Goal: Task Accomplishment & Management: Manage account settings

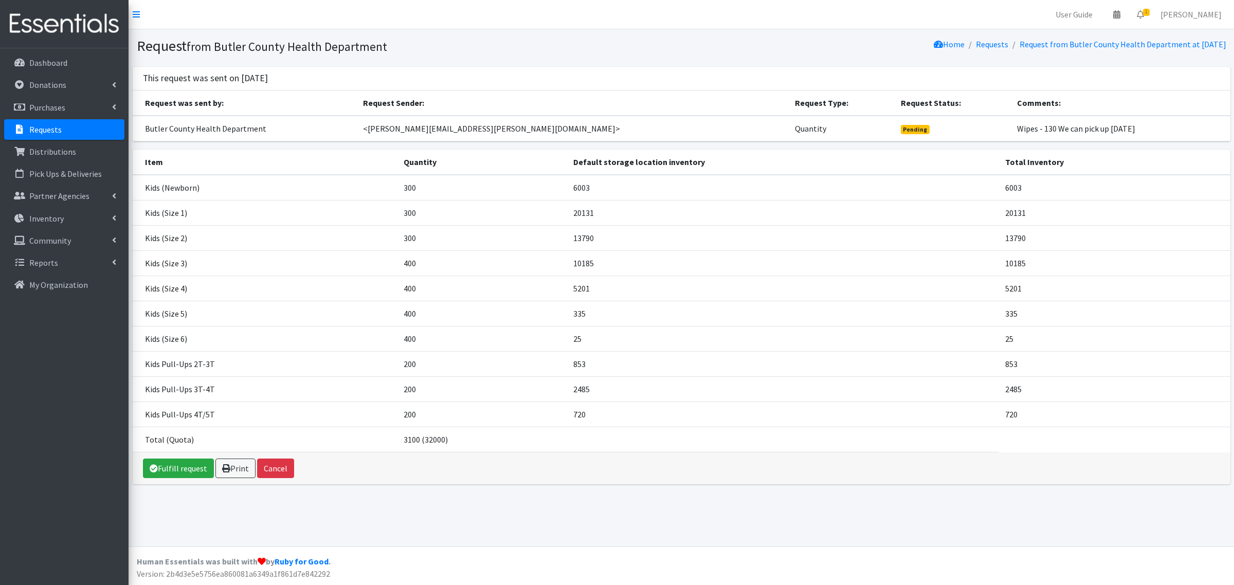
click at [35, 138] on link "Requests" at bounding box center [64, 129] width 120 height 21
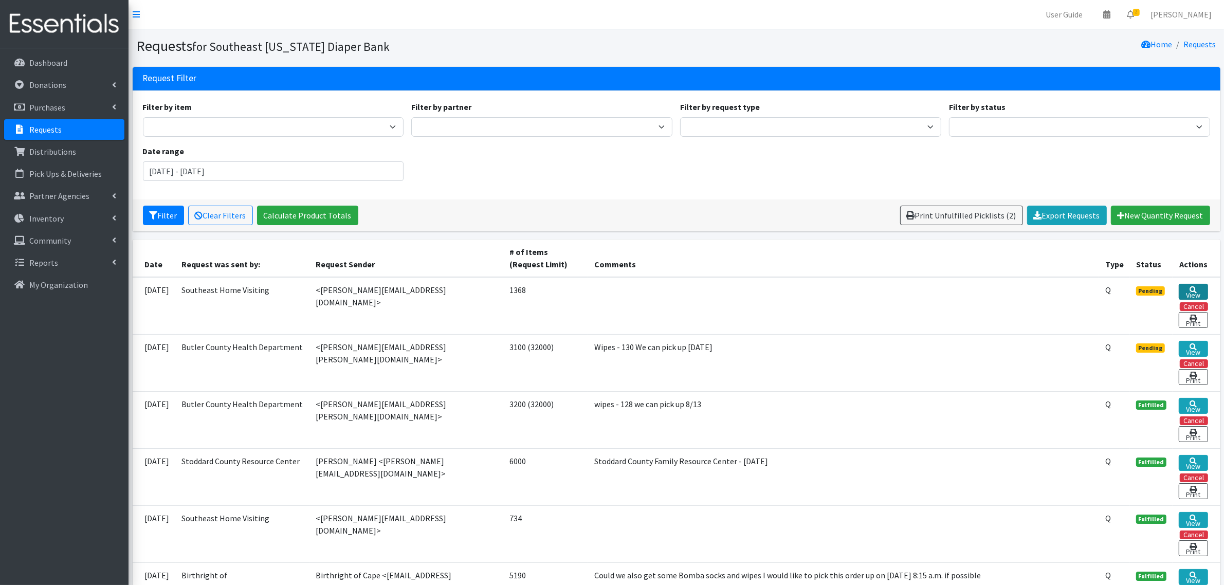
click at [1196, 288] on icon at bounding box center [1192, 289] width 7 height 7
